Goal: Information Seeking & Learning: Learn about a topic

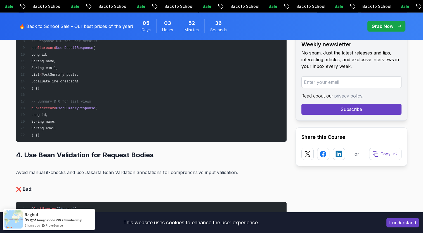
scroll to position [1789, 0]
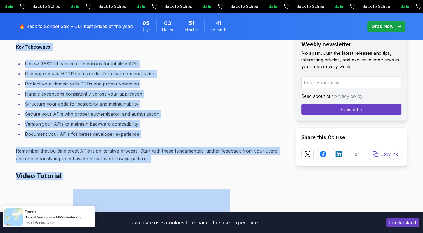
scroll to position [7374, 0]
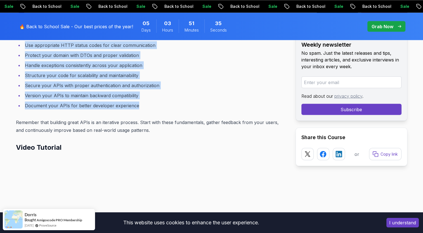
drag, startPoint x: 15, startPoint y: 131, endPoint x: 140, endPoint y: 99, distance: 128.6
drag, startPoint x: 140, startPoint y: 99, endPoint x: 120, endPoint y: 91, distance: 20.6
copy div "Loremipsumdo Sitame Cons adipi el sedd ei tempo INCI UTLa etdolor, mag aliquae …"
